Goal: Task Accomplishment & Management: Complete application form

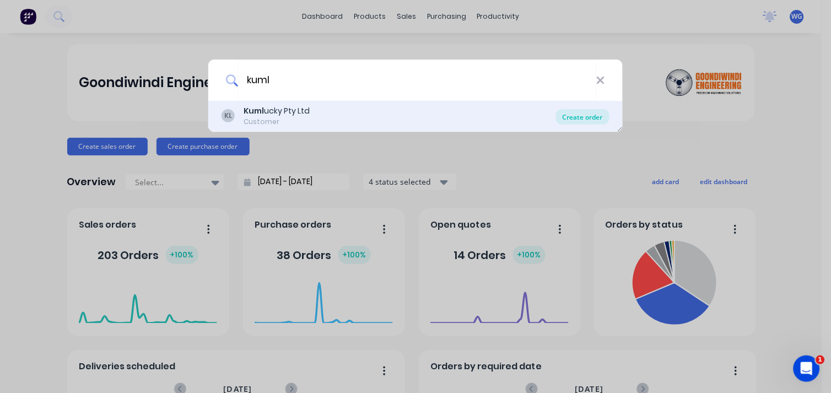
type input "kuml"
click at [573, 121] on div "Create order" at bounding box center [582, 116] width 53 height 15
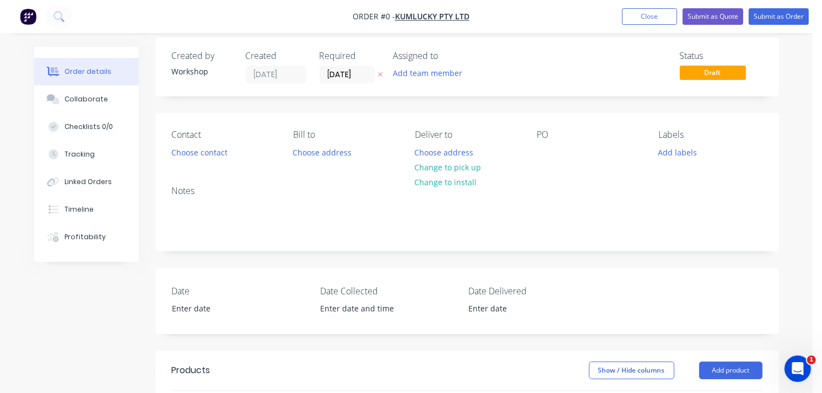
scroll to position [9, 0]
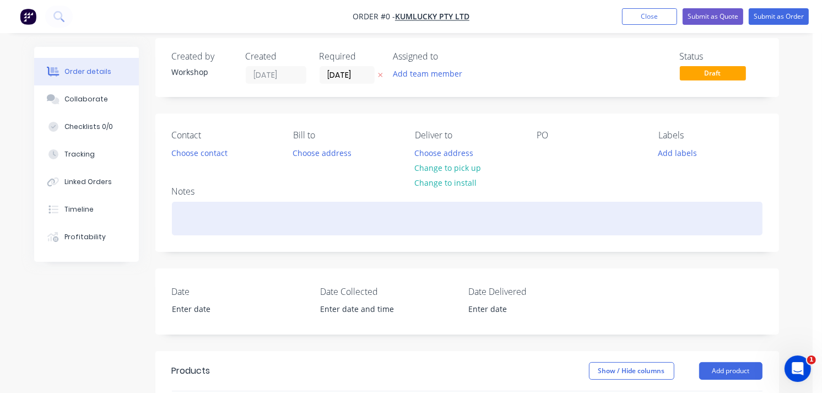
click at [211, 206] on div at bounding box center [467, 219] width 591 height 34
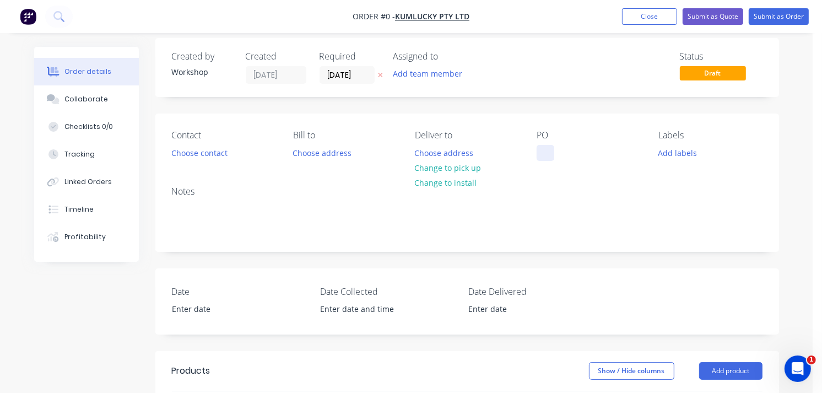
click at [547, 147] on div "Order details Collaborate Checklists 0/0 Tracking Linked Orders Timeline Profit…" at bounding box center [406, 373] width 767 height 671
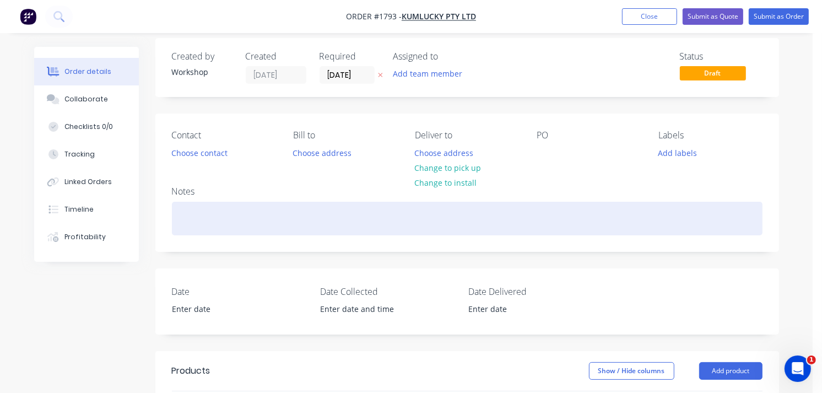
click at [187, 226] on div at bounding box center [467, 219] width 591 height 34
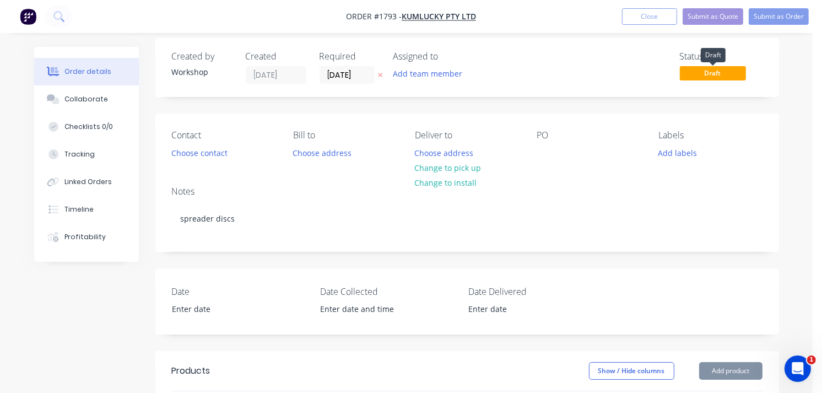
click at [719, 70] on span "Draft" at bounding box center [713, 73] width 66 height 14
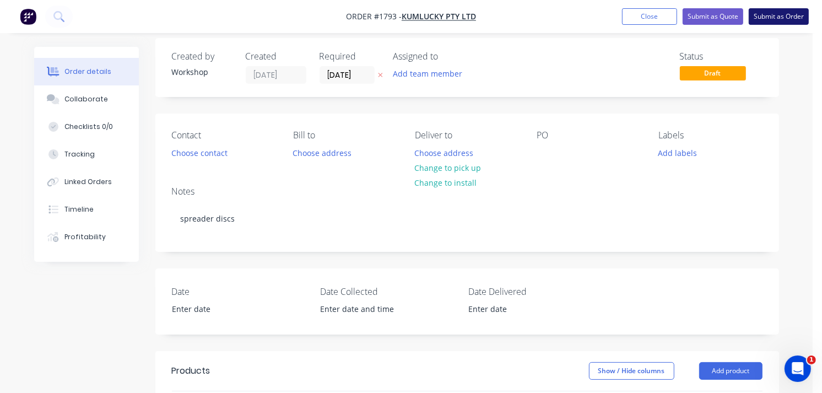
click at [787, 20] on button "Submit as Order" at bounding box center [779, 16] width 60 height 17
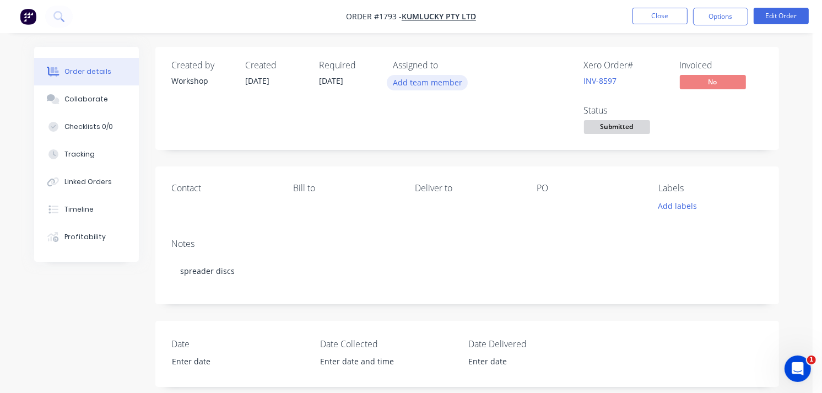
click at [439, 82] on button "Add team member" at bounding box center [427, 82] width 81 height 15
click at [342, 141] on div "Created by Workshop Created [DATE] Required [DATE] Assigned to Add team member …" at bounding box center [467, 98] width 624 height 103
click at [76, 129] on div "Checklists 0/0" at bounding box center [88, 127] width 49 height 10
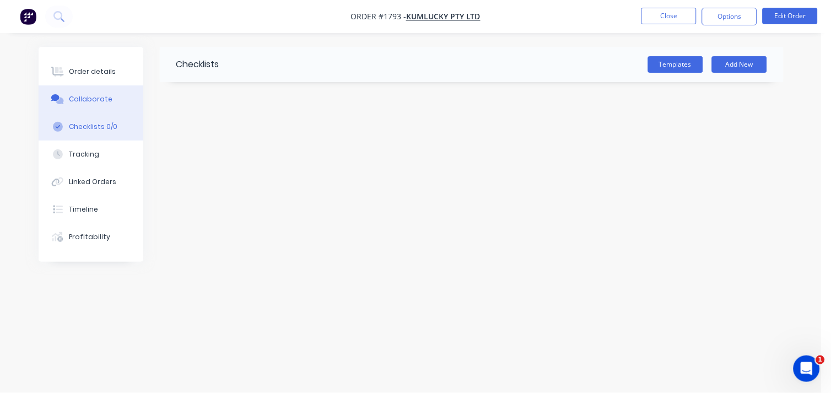
click at [89, 100] on div "Collaborate" at bounding box center [91, 99] width 44 height 10
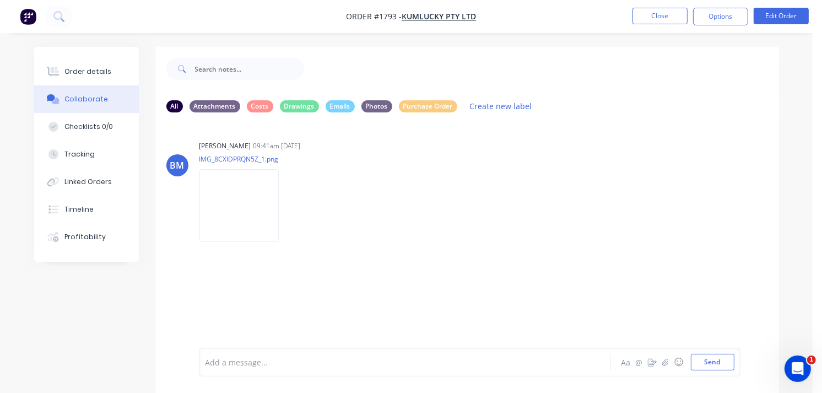
scroll to position [17, 0]
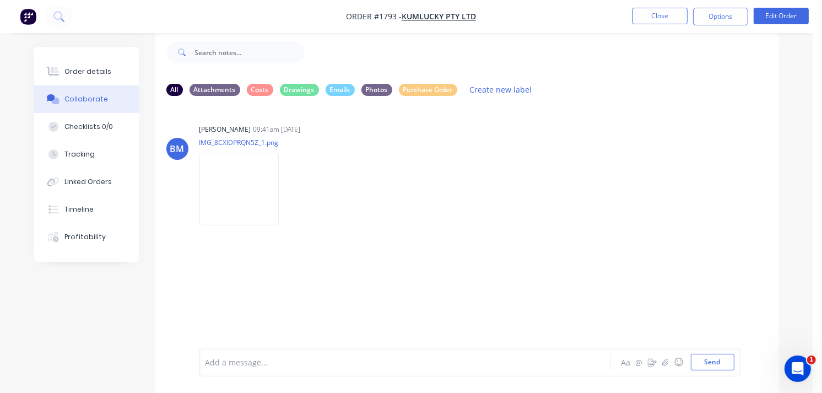
click at [336, 261] on div "BM [PERSON_NAME] 09:41am [DATE] IMG_8CXIDPRQN5Z_1.png Labels Download" at bounding box center [467, 218] width 624 height 227
click at [794, 14] on button "Edit Order" at bounding box center [781, 16] width 55 height 17
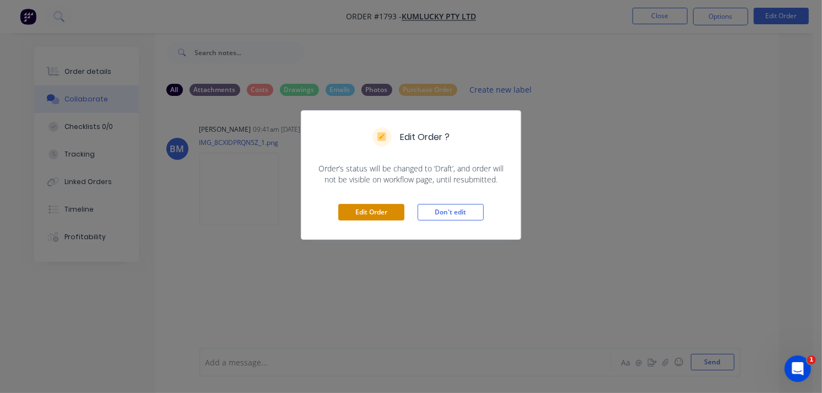
click at [379, 206] on button "Edit Order" at bounding box center [371, 212] width 66 height 17
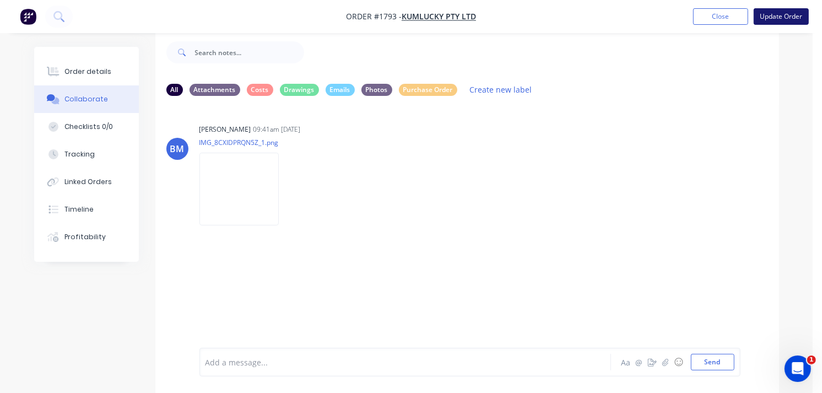
click at [765, 23] on button "Update Order" at bounding box center [781, 16] width 55 height 17
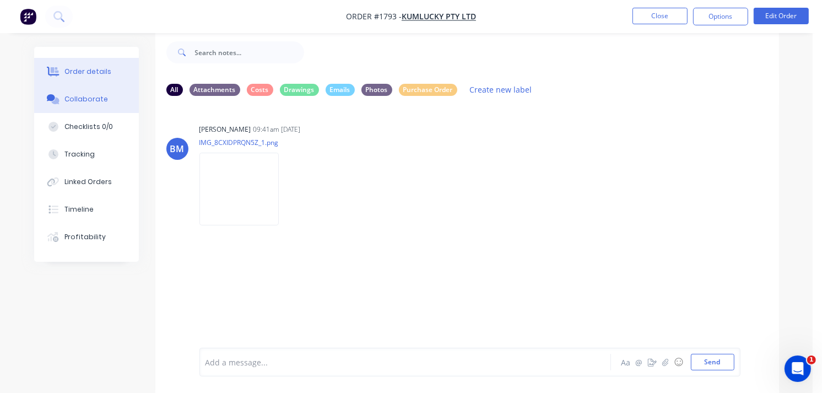
click at [123, 71] on button "Order details" at bounding box center [86, 72] width 105 height 28
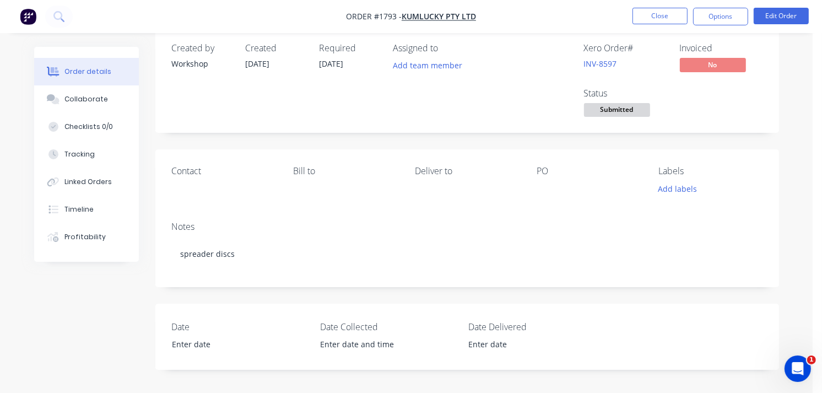
click at [30, 12] on img "button" at bounding box center [28, 16] width 17 height 17
